Goal: Task Accomplishment & Management: Complete application form

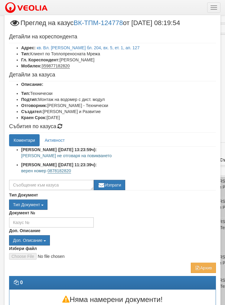
select select "40"
select select "4"
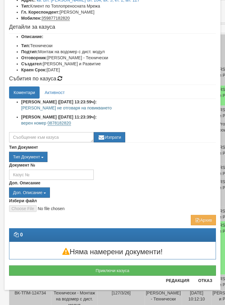
click at [90, 265] on button "Приключи казуса" at bounding box center [112, 270] width 207 height 10
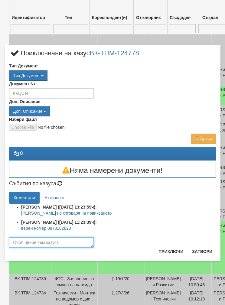
click at [36, 243] on textarea at bounding box center [51, 242] width 85 height 10
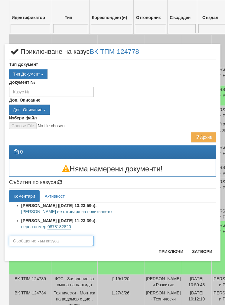
scroll to position [308, 0]
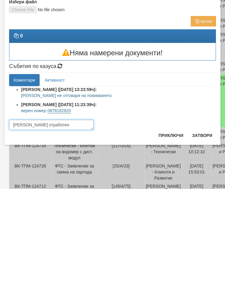
type textarea "[PERSON_NAME] отработен"
click at [172, 247] on button "Приключи" at bounding box center [171, 252] width 32 height 10
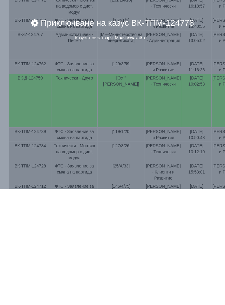
scroll to position [424, 0]
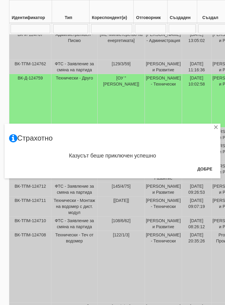
click at [206, 174] on button "Добре" at bounding box center [204, 169] width 22 height 10
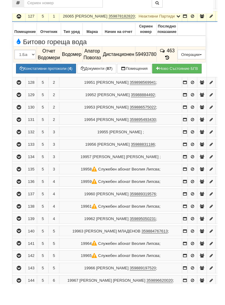
scroll to position [162, 0]
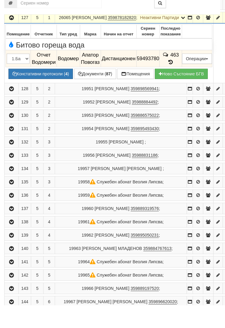
click at [0, 0] on button "Подмяна" at bounding box center [0, 0] width 0 height 0
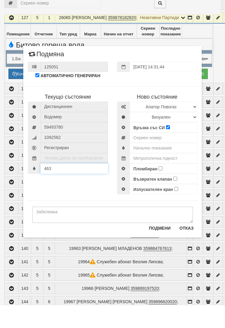
click at [59, 186] on div "463" at bounding box center [68, 191] width 80 height 10
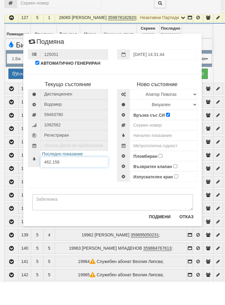
type input "462.158"
click at [149, 112] on select "Избери Марка и модел Апатор Повогаз Друг Кундис Радио Сименс Визуален Сименс Ра…" at bounding box center [163, 117] width 67 height 10
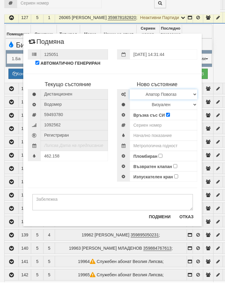
scroll to position [185, 0]
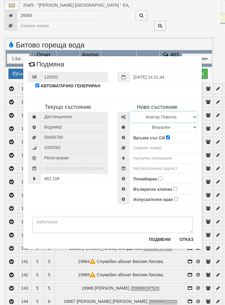
select select "ed08aeea-bb71-eb11-810c-b7de96689bdf"
click at [138, 125] on select "Визуален Дистанционен Изолирана линия БГВ Няма Oтклонение БГВ Няма Щранг БГВ" at bounding box center [163, 127] width 67 height 10
select select "2"
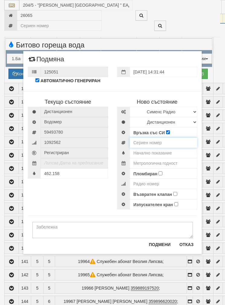
click at [141, 142] on input "number" at bounding box center [163, 143] width 67 height 10
type input "60026311"
click at [146, 156] on input "text" at bounding box center [163, 153] width 67 height 10
type input "0.0"
click at [142, 163] on input "text" at bounding box center [163, 163] width 67 height 10
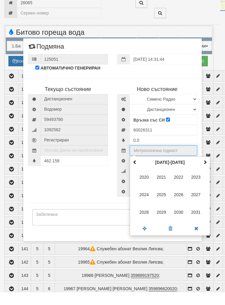
click at [205, 173] on span at bounding box center [205, 175] width 4 height 4
click at [162, 199] on span "2035" at bounding box center [161, 207] width 16 height 16
type input "2035"
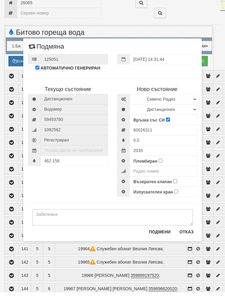
scroll to position [197, 0]
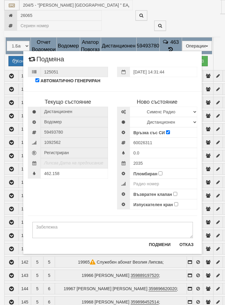
click at [159, 171] on input "Пломбиран" at bounding box center [160, 173] width 4 height 4
checkbox input "true"
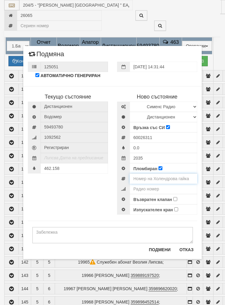
click at [139, 177] on input "number" at bounding box center [163, 179] width 67 height 10
type input "0002160"
click at [145, 189] on input "number" at bounding box center [163, 189] width 67 height 10
type input "60026311"
click at [175, 198] on input "Възвратен клапан" at bounding box center [175, 199] width 4 height 4
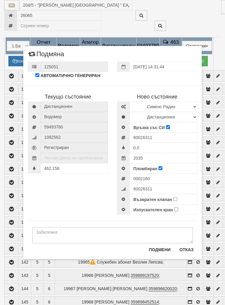
checkbox input "true"
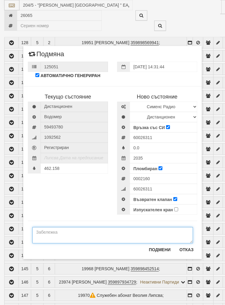
click at [56, 236] on textarea at bounding box center [112, 235] width 161 height 16
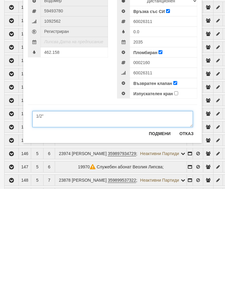
type textarea "1/2”"
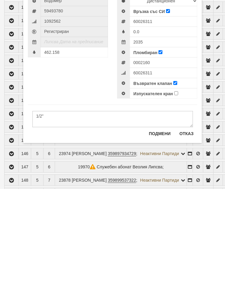
click at [162, 245] on button "Подмени" at bounding box center [159, 250] width 29 height 10
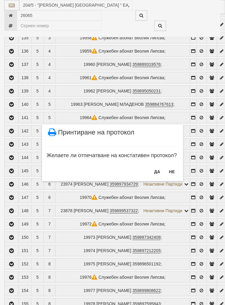
click at [171, 169] on button "НЕ" at bounding box center [171, 172] width 13 height 10
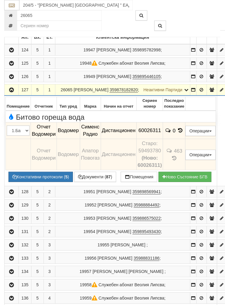
scroll to position [112, 0]
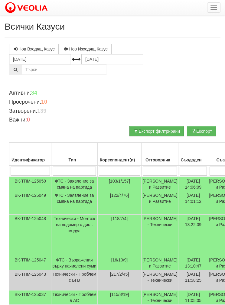
click at [143, 173] on input "search" at bounding box center [160, 171] width 34 height 9
type input "Б"
type input "Бо"
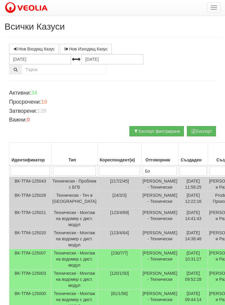
type input "Бо"
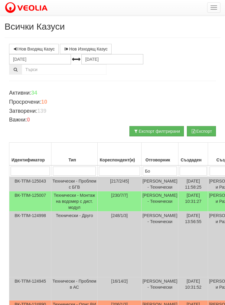
type input "Бой"
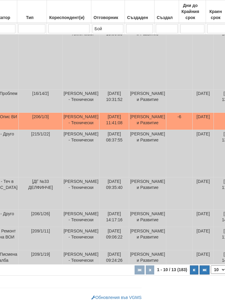
scroll to position [223, 77]
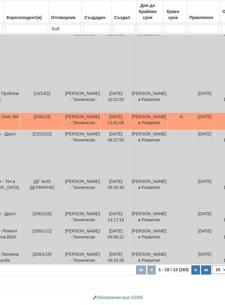
type input "Бой"
click at [195, 269] on icon "button" at bounding box center [196, 269] width 2 height 3
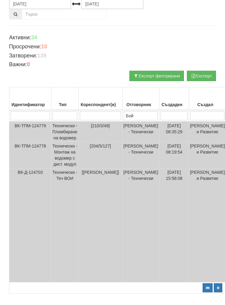
scroll to position [78, 0]
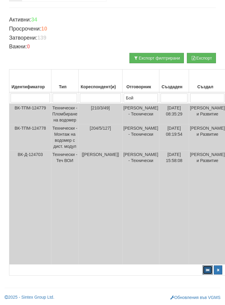
click at [203, 272] on button "button" at bounding box center [208, 269] width 10 height 9
select select "1"
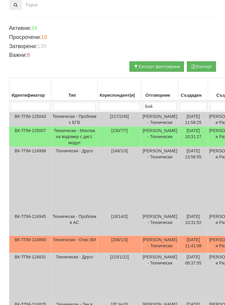
scroll to position [64, 0]
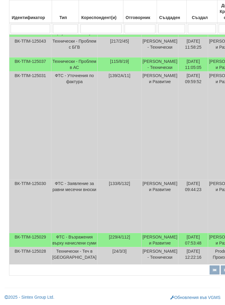
scroll to position [302, 0]
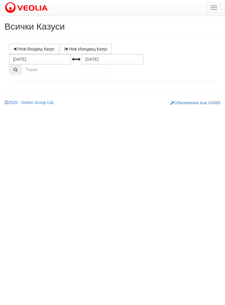
select select "1"
